Goal: Transaction & Acquisition: Download file/media

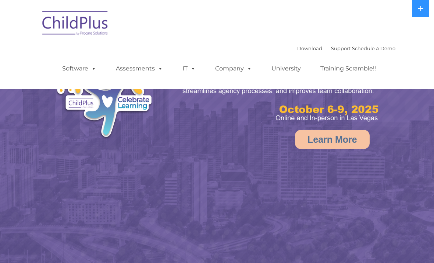
select select "MEDIUM"
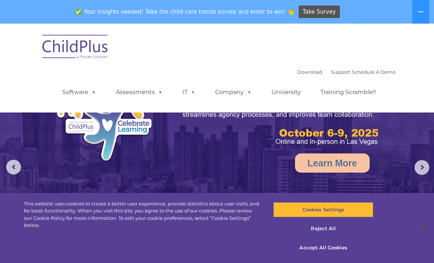
click at [189, 94] on span at bounding box center [192, 91] width 8 height 7
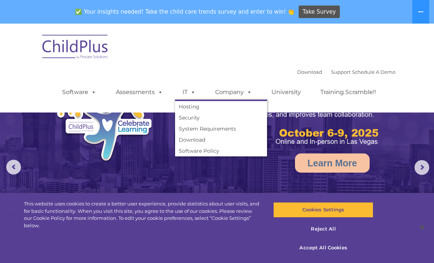
click at [186, 141] on link "Download" at bounding box center [221, 139] width 92 height 11
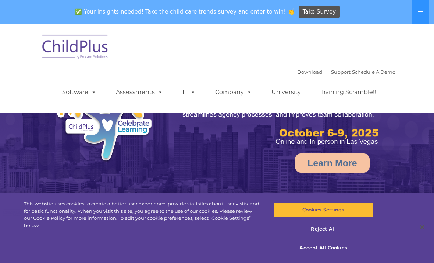
select select "MEDIUM"
click at [298, 69] on link "Download" at bounding box center [310, 72] width 25 height 6
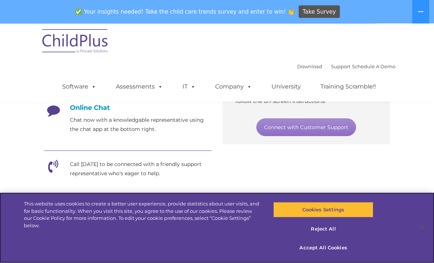
scroll to position [194, 0]
